Goal: Navigation & Orientation: Understand site structure

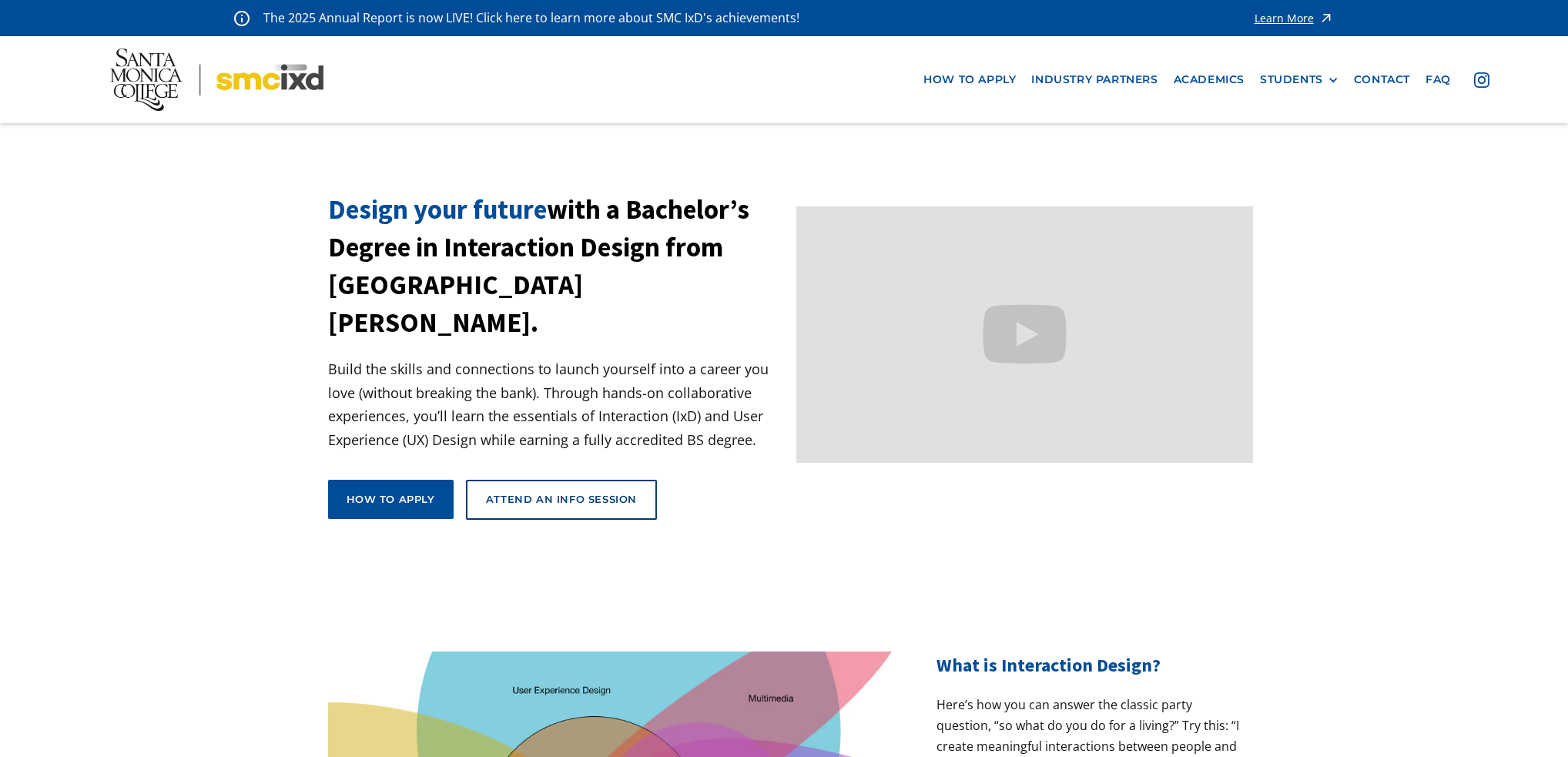
click at [266, 92] on img at bounding box center [216, 80] width 214 height 63
click at [1210, 78] on link "Academics" at bounding box center [1209, 80] width 86 height 28
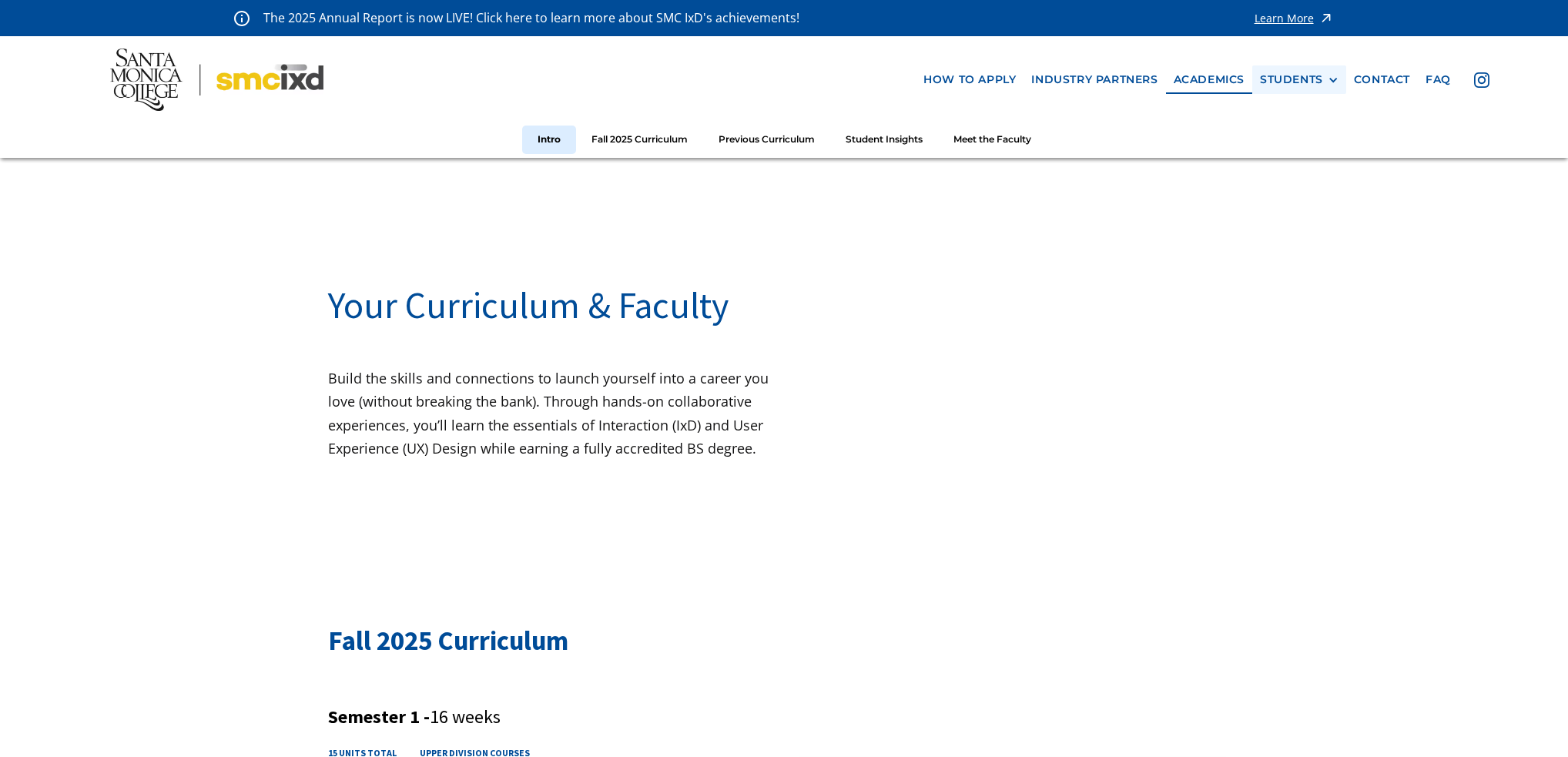
click at [1284, 82] on div "STUDENTS" at bounding box center [1292, 80] width 63 height 13
click at [1336, 137] on link "Current Students" at bounding box center [1329, 137] width 139 height 28
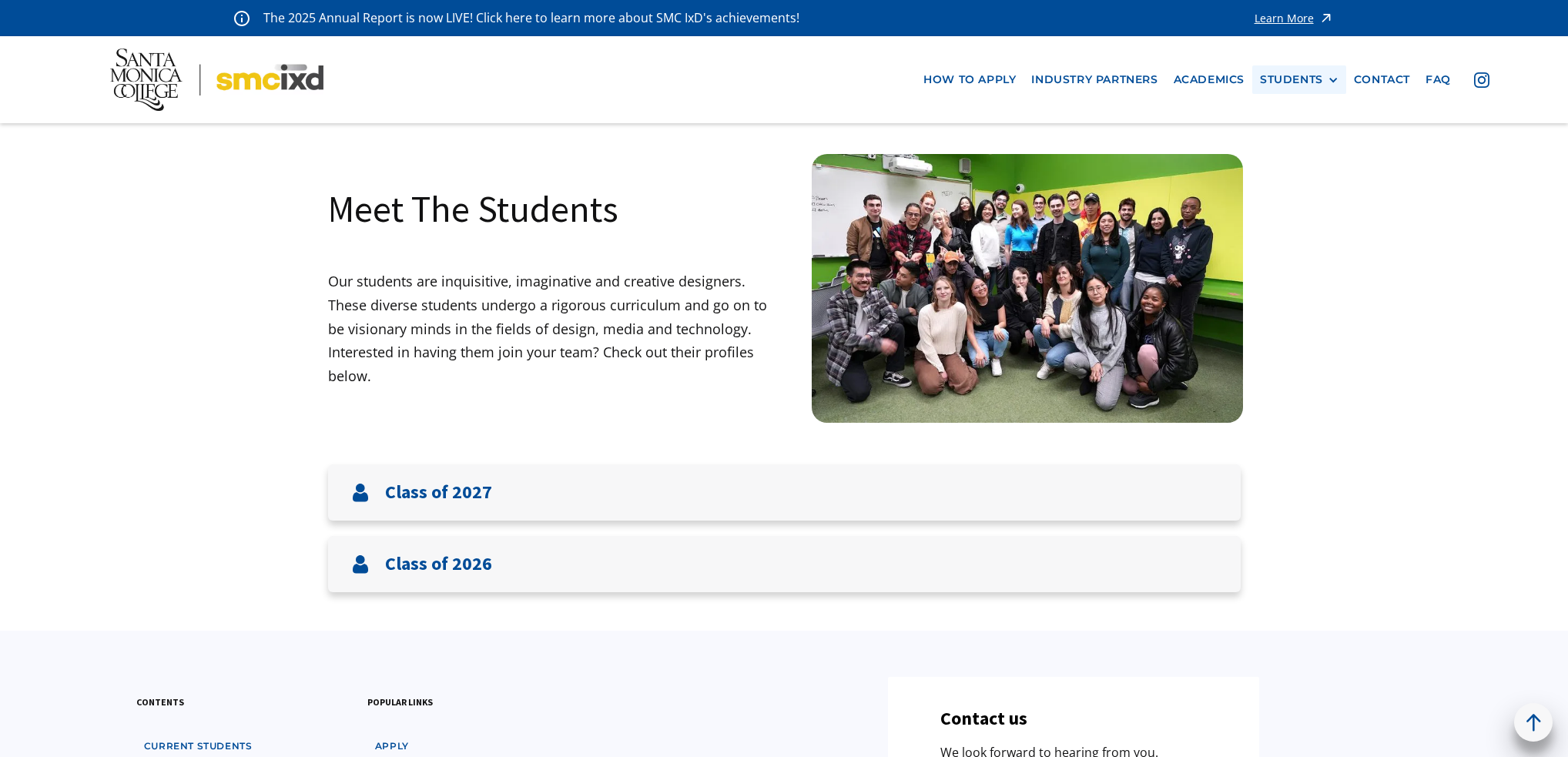
click at [1297, 80] on div "STUDENTS" at bounding box center [1292, 80] width 63 height 13
click at [1301, 159] on link "Alumni" at bounding box center [1329, 165] width 139 height 28
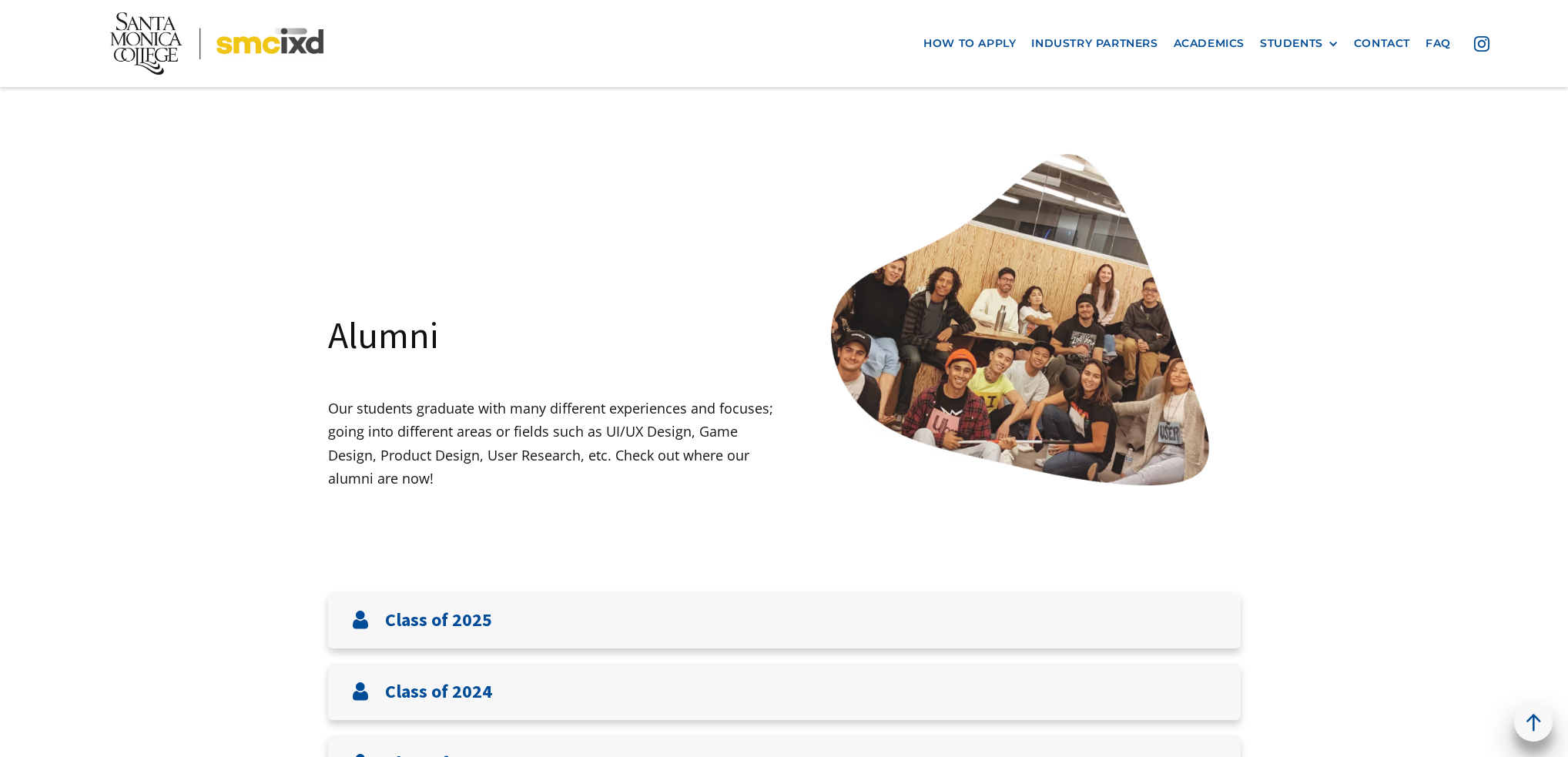
scroll to position [616, 0]
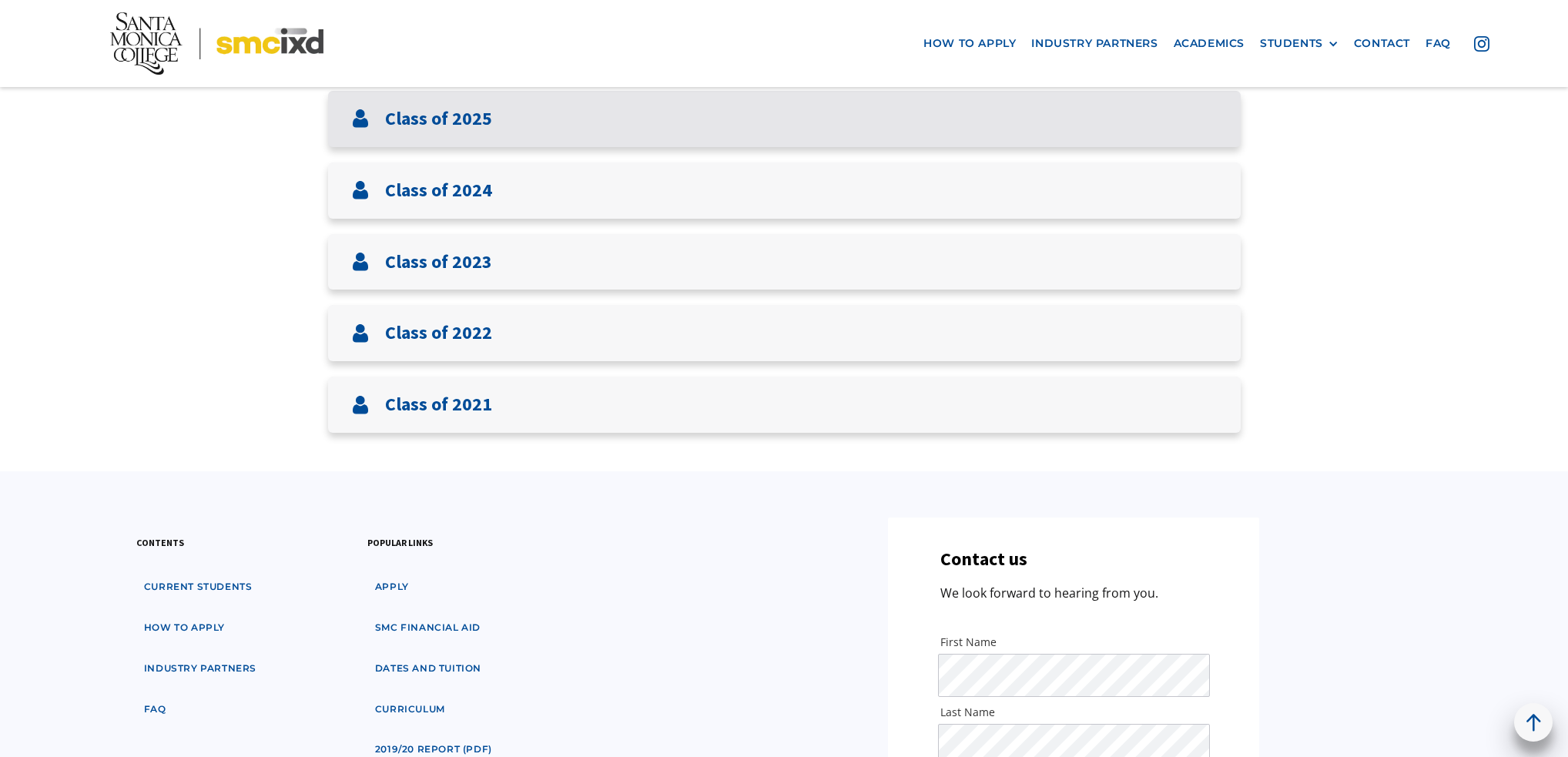
click at [454, 111] on h3 "Class of 2025" at bounding box center [439, 119] width 107 height 22
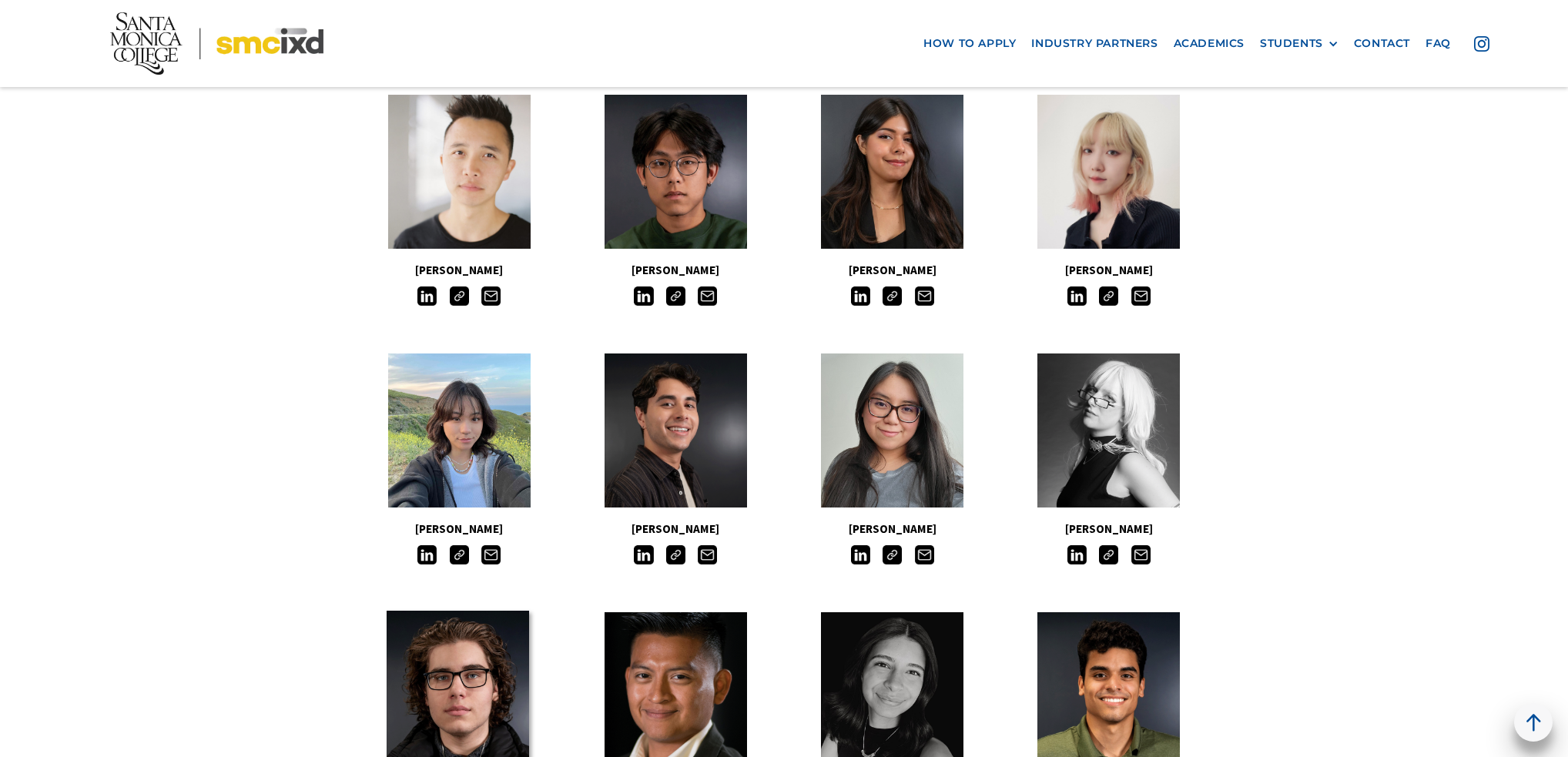
scroll to position [539, 0]
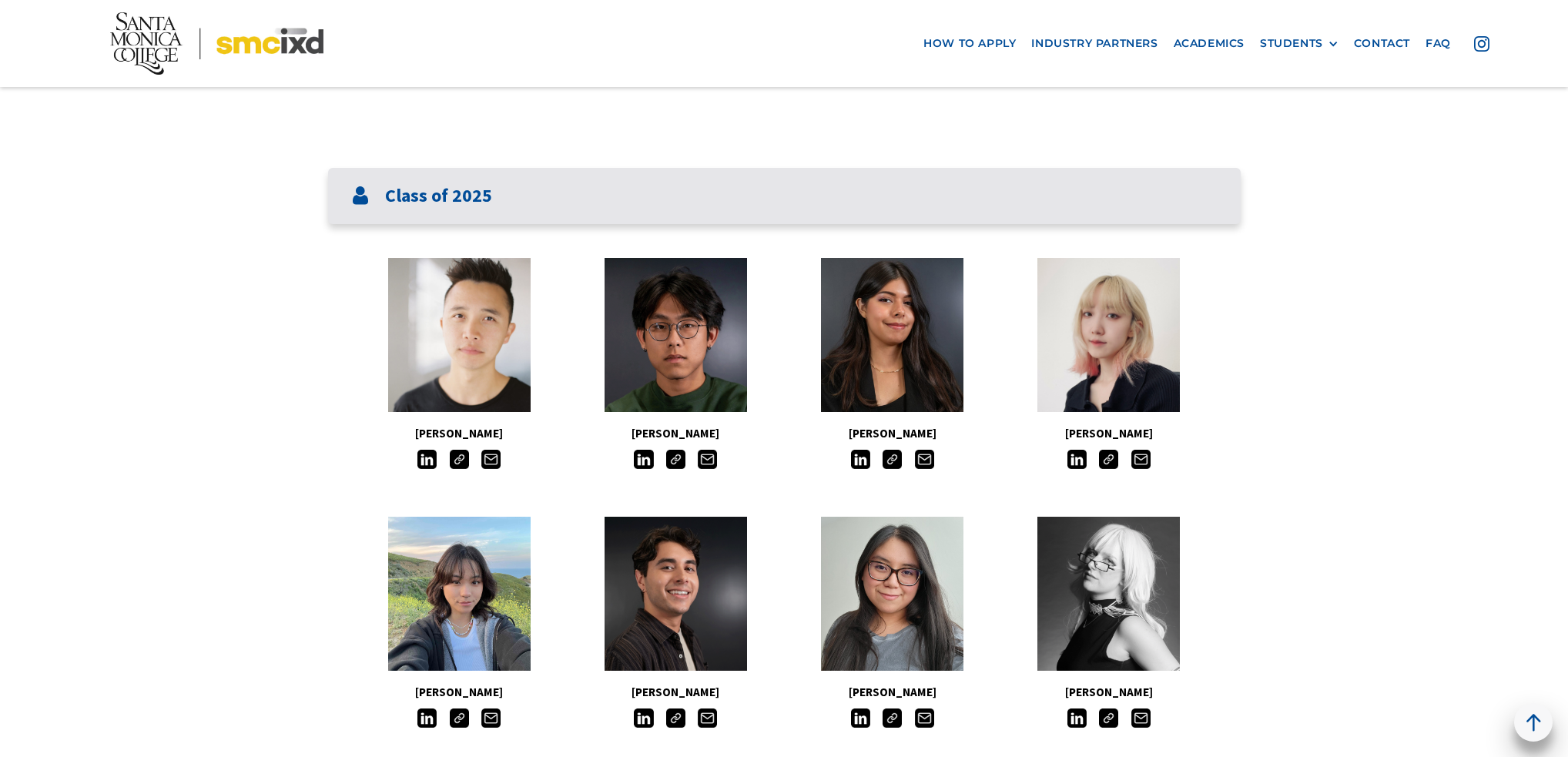
click at [410, 194] on h3 "Class of 2025" at bounding box center [439, 195] width 107 height 22
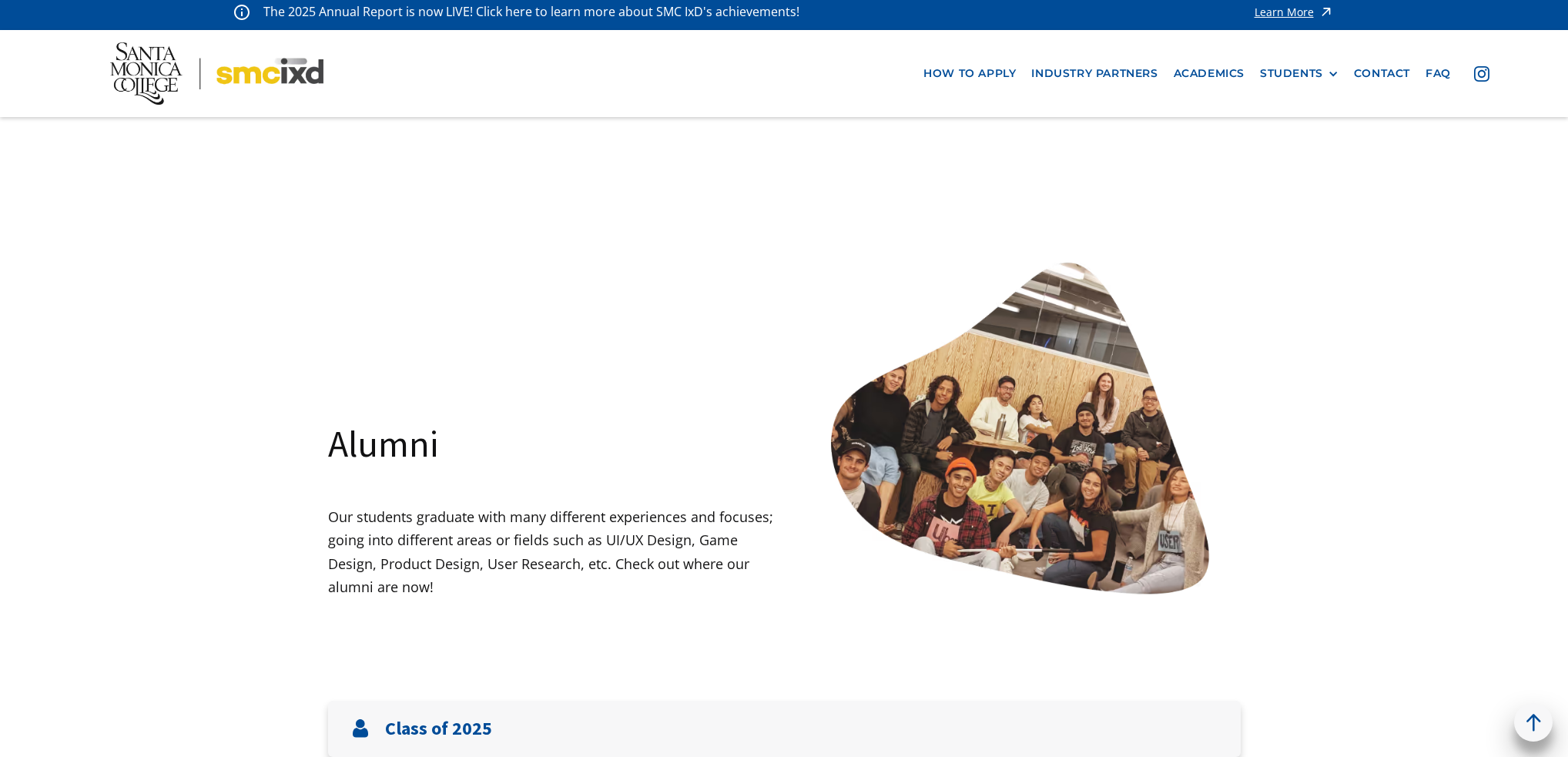
scroll to position [0, 0]
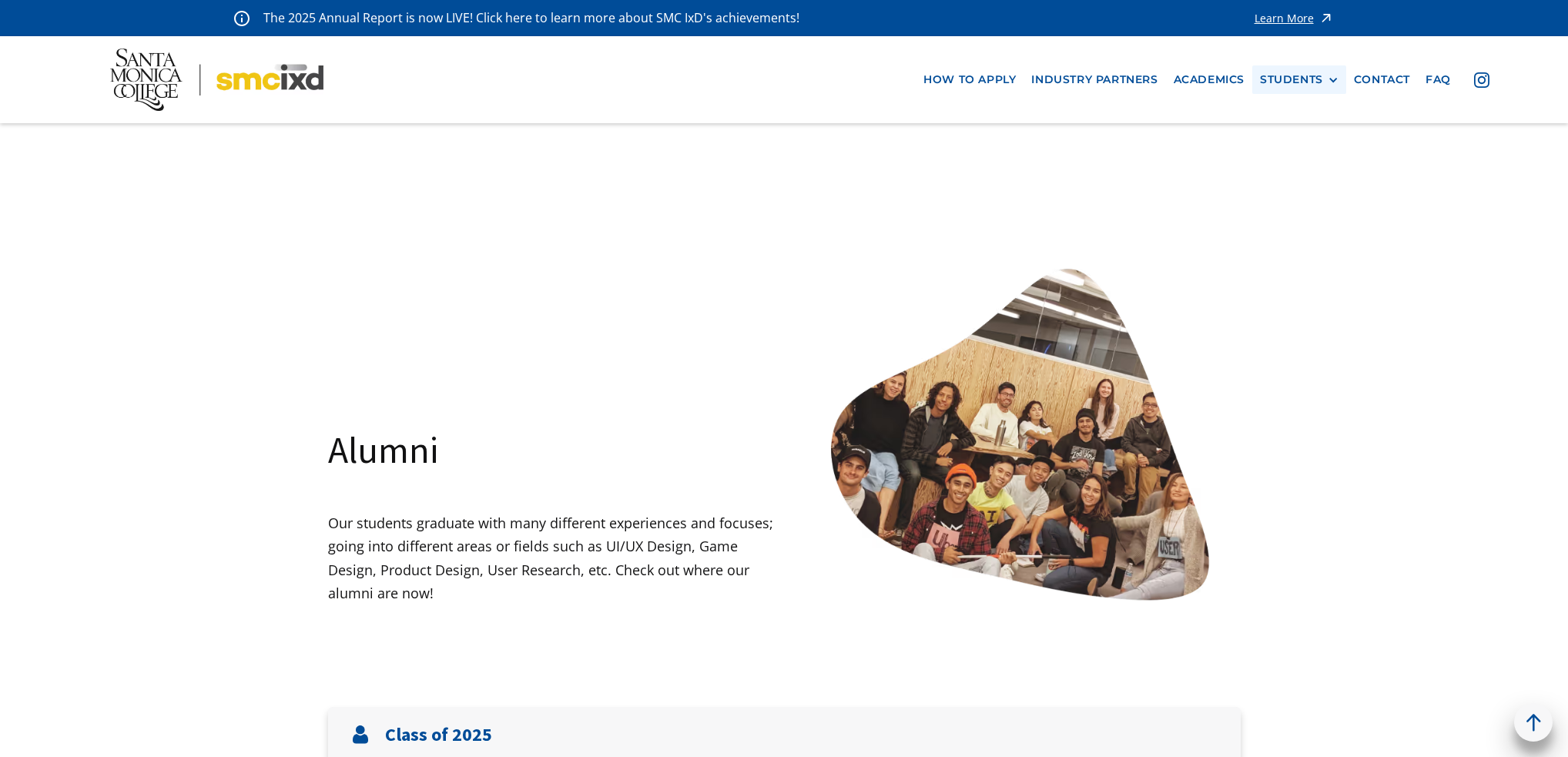
click at [1318, 80] on div "STUDENTS" at bounding box center [1292, 80] width 63 height 13
click at [1318, 110] on link "GRAD SHOW 2025" at bounding box center [1329, 108] width 139 height 28
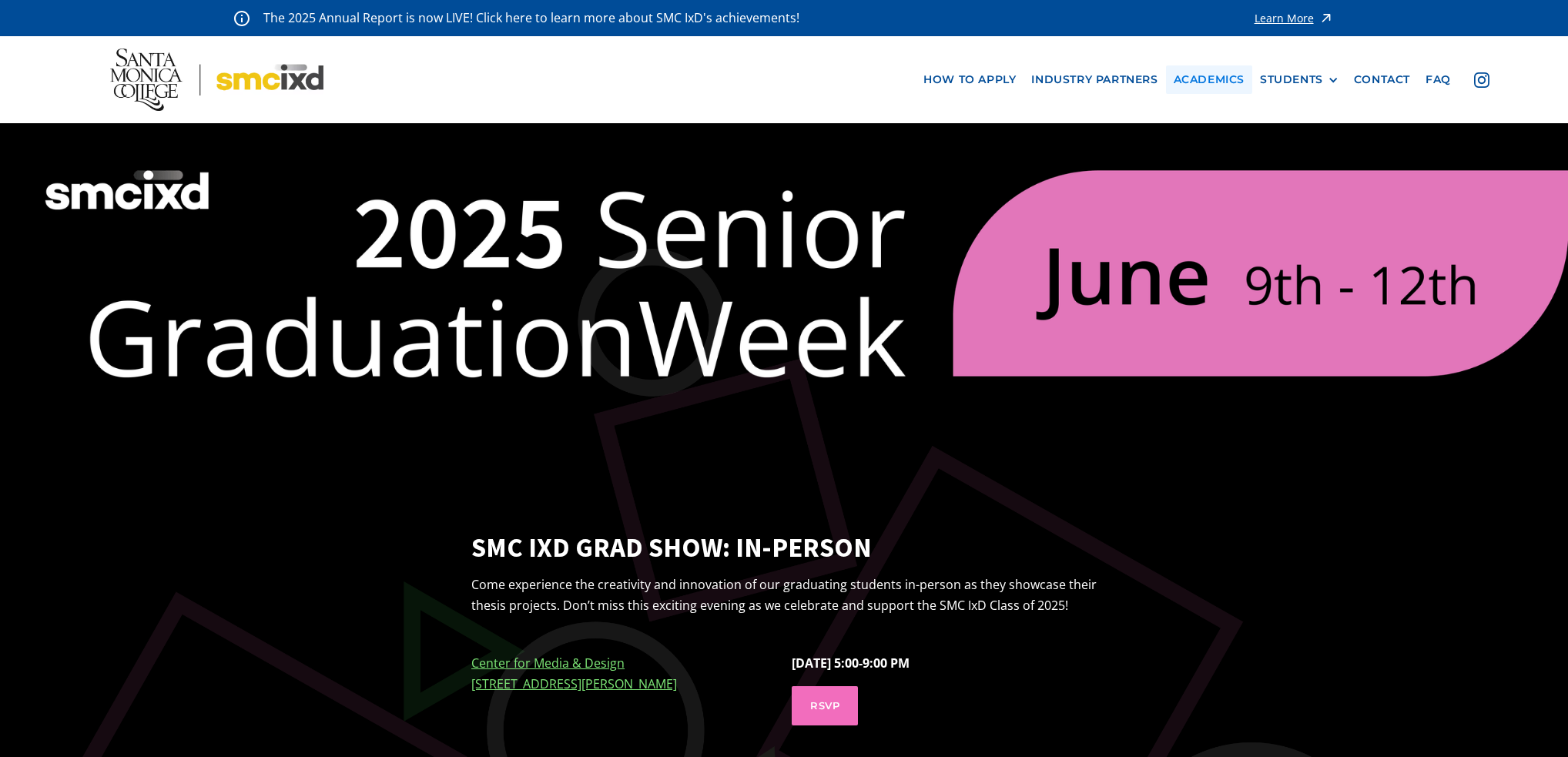
click at [1213, 77] on link "Academics" at bounding box center [1209, 80] width 86 height 28
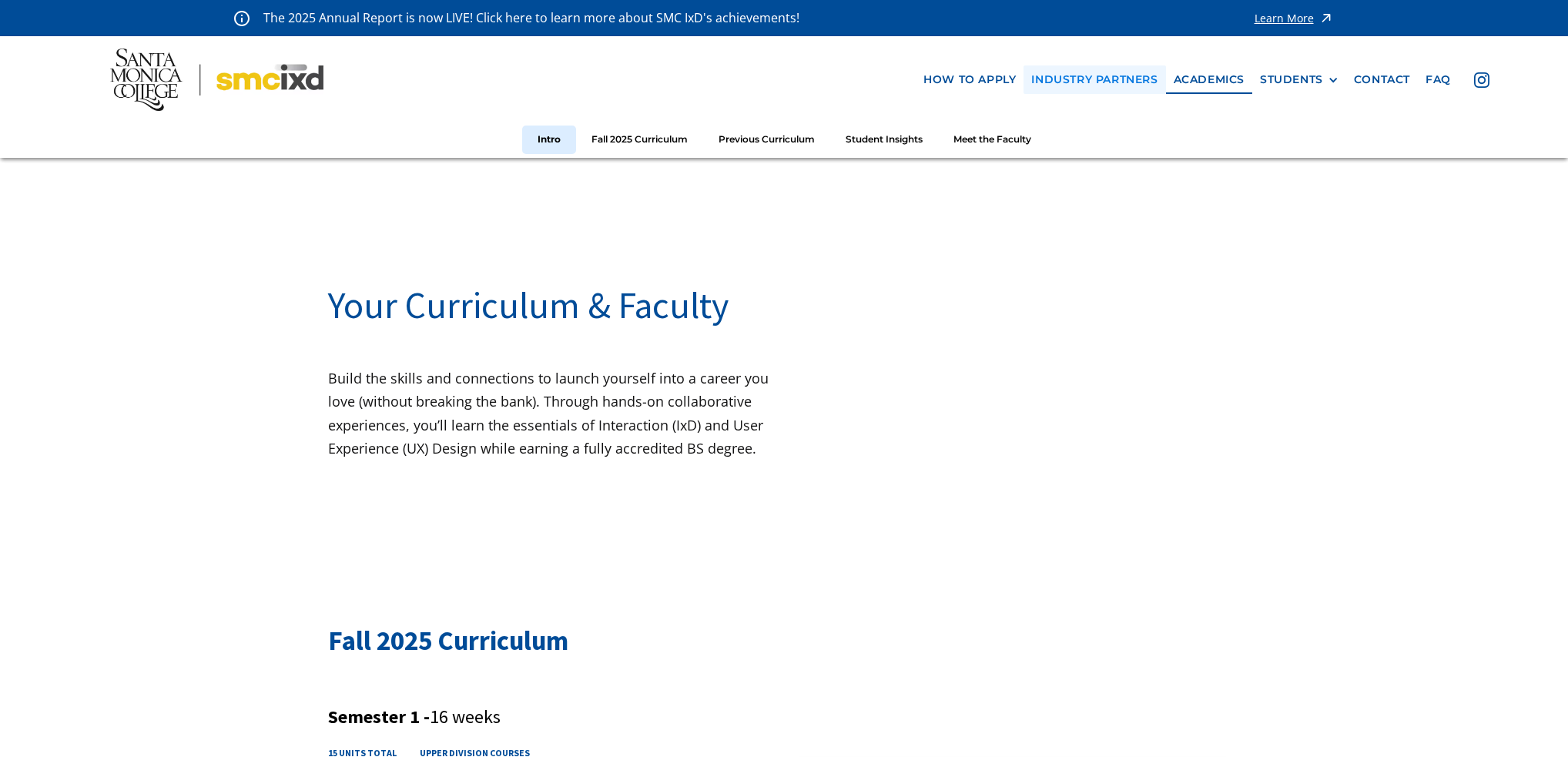
click at [1101, 80] on link "industry partners" at bounding box center [1094, 80] width 141 height 28
